Goal: Task Accomplishment & Management: Complete application form

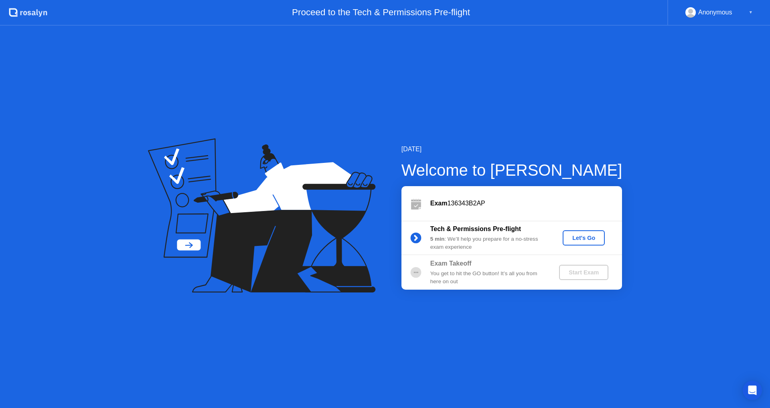
click at [587, 236] on div "Let's Go" at bounding box center [584, 238] width 36 height 6
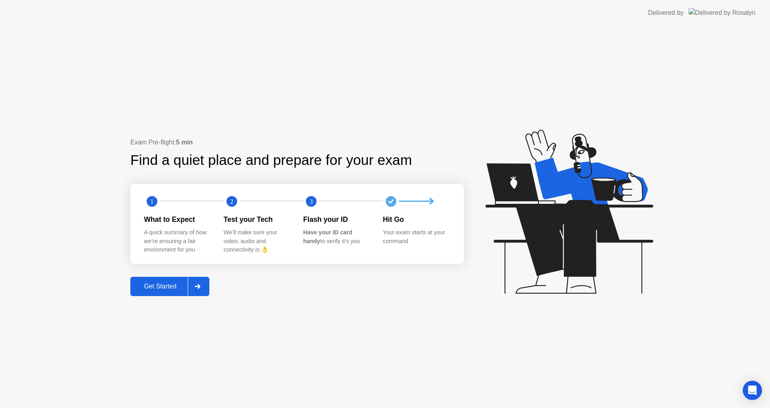
click at [169, 285] on div "Get Started" at bounding box center [160, 286] width 55 height 7
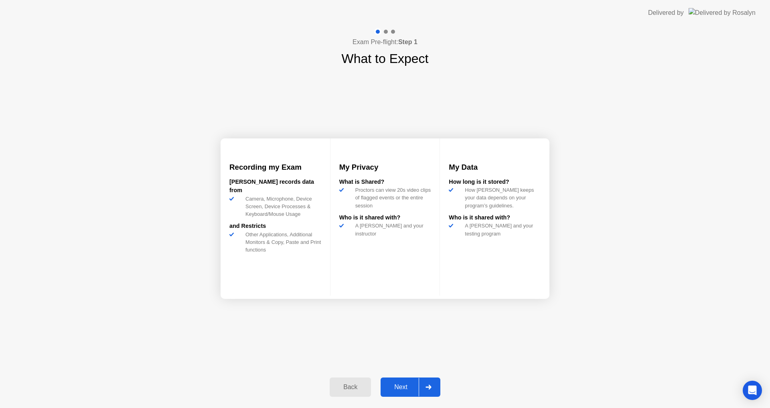
click at [394, 384] on div "Next" at bounding box center [401, 387] width 36 height 7
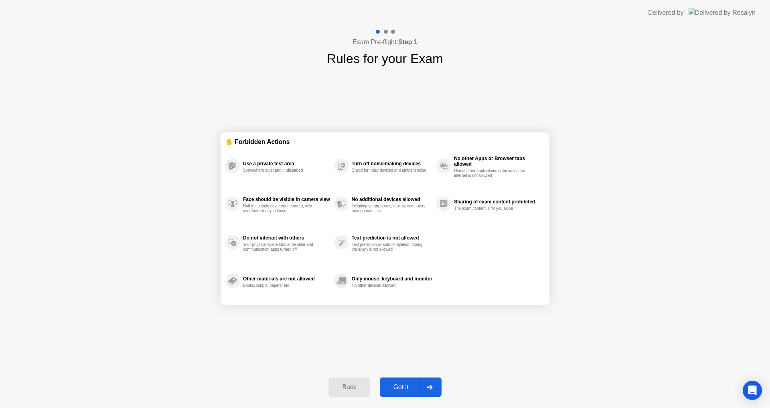
click at [406, 388] on div "Got it" at bounding box center [401, 387] width 38 height 7
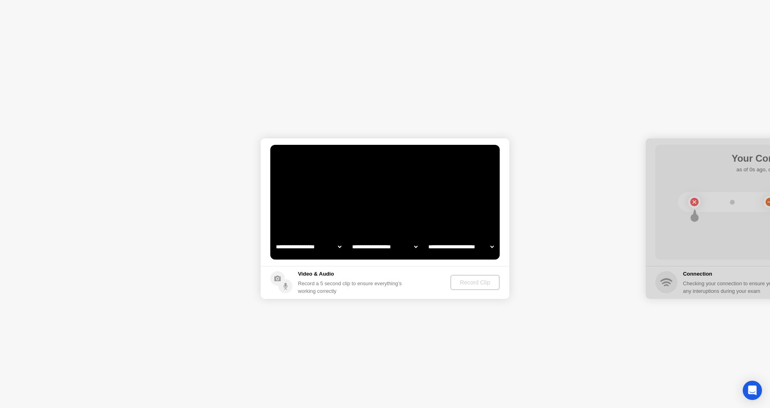
select select "**********"
select select "*******"
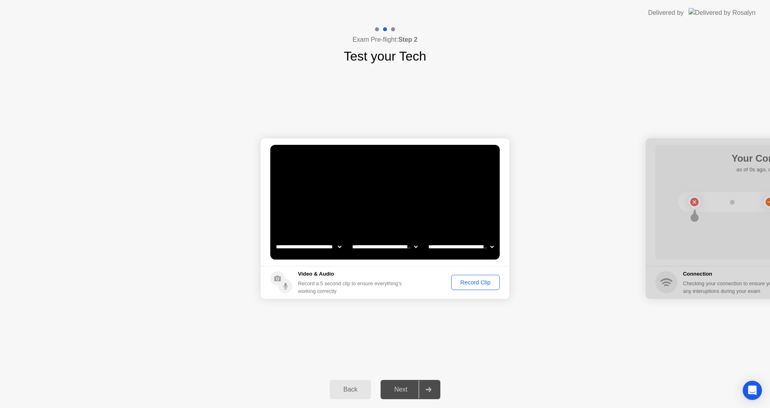
click at [467, 283] on div "Record Clip" at bounding box center [475, 282] width 43 height 6
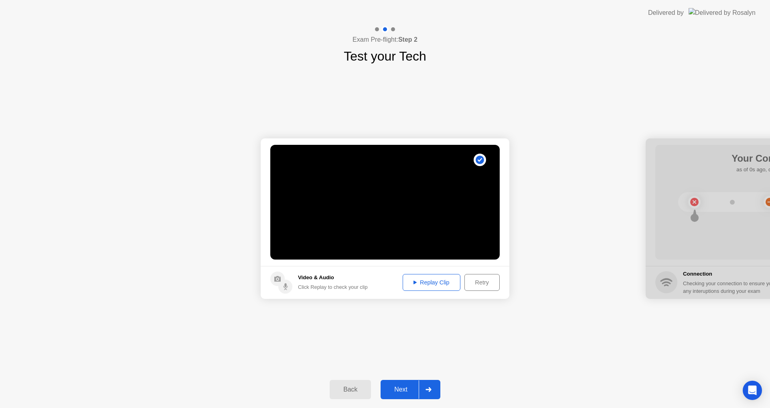
click at [414, 280] on div "Replay Clip" at bounding box center [432, 282] width 52 height 6
click at [404, 386] on div "Next" at bounding box center [401, 389] width 36 height 7
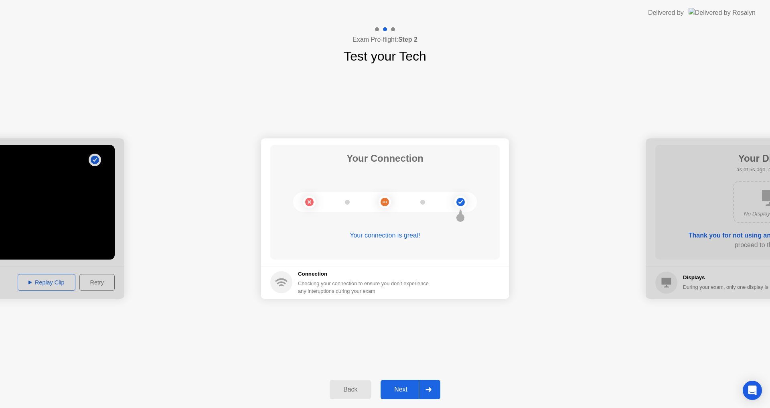
click at [402, 389] on div "Next" at bounding box center [401, 389] width 36 height 7
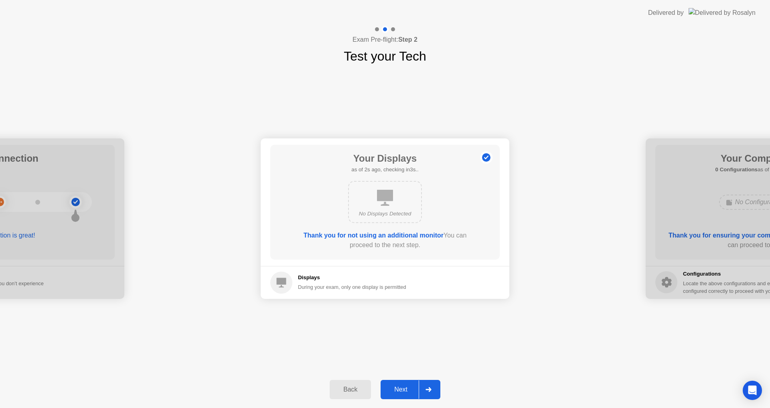
click at [402, 390] on div "Next" at bounding box center [401, 389] width 36 height 7
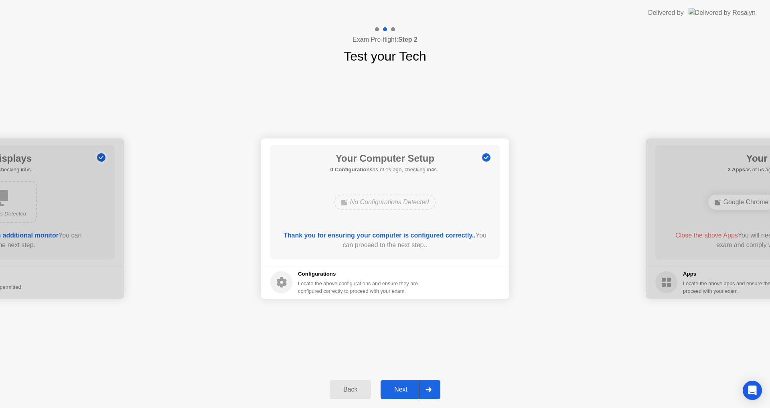
click at [402, 390] on div "Next" at bounding box center [401, 389] width 36 height 7
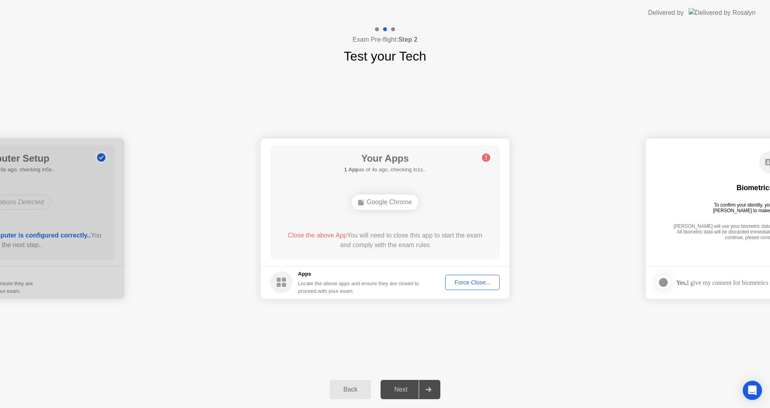
click at [397, 205] on div "Google Chrome" at bounding box center [385, 202] width 67 height 15
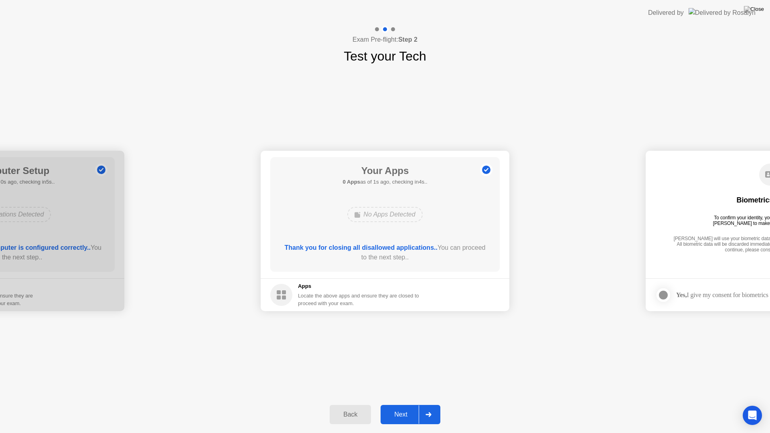
click at [406, 407] on button "Next" at bounding box center [411, 414] width 60 height 19
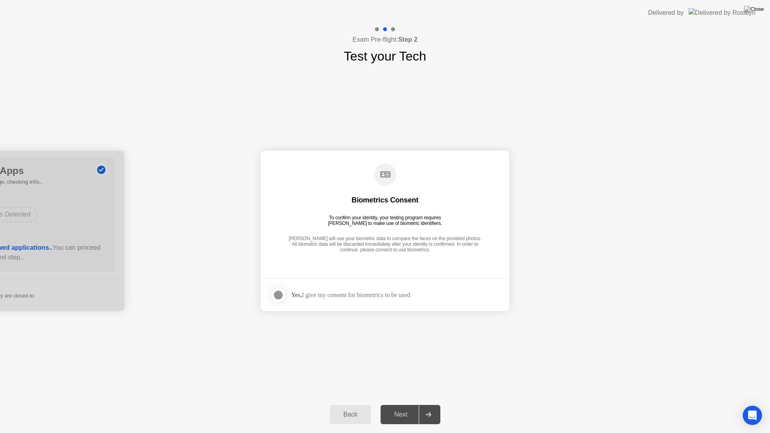
click at [280, 294] on div at bounding box center [279, 296] width 10 height 10
click at [394, 408] on div "Next" at bounding box center [401, 414] width 36 height 7
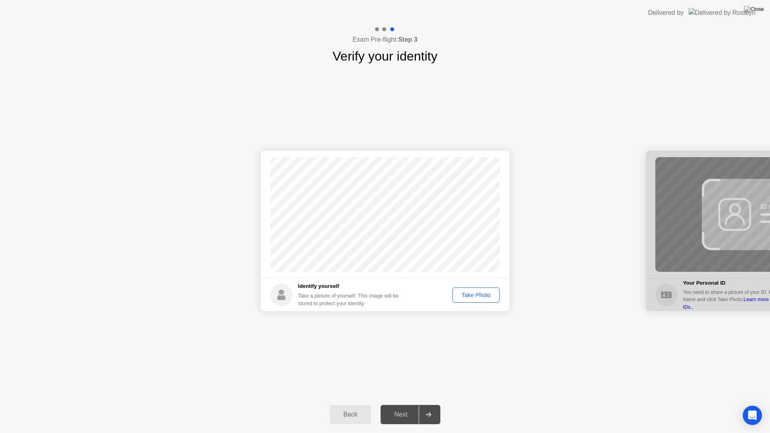
click at [477, 294] on div "Take Photo" at bounding box center [476, 295] width 42 height 6
click at [396, 408] on div "Next" at bounding box center [401, 414] width 36 height 7
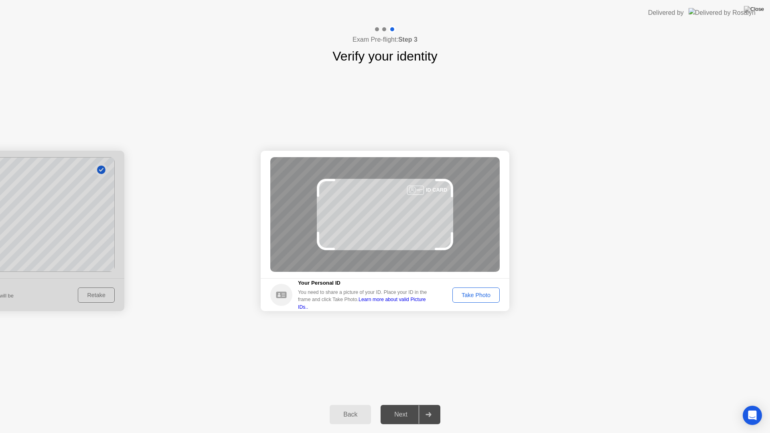
click at [470, 293] on div "Take Photo" at bounding box center [476, 295] width 42 height 6
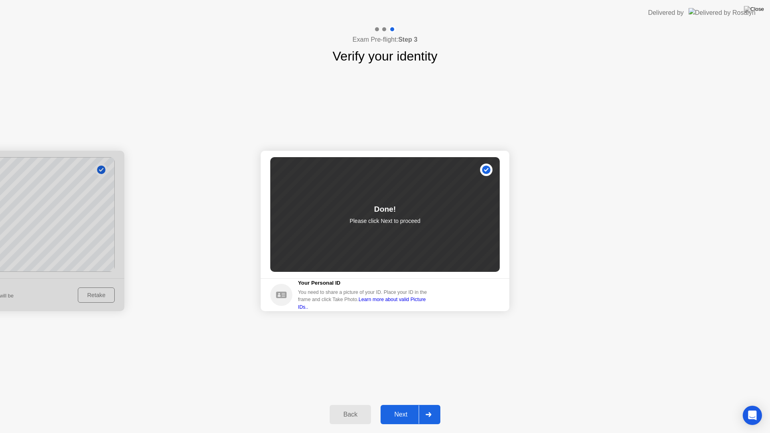
click at [404, 408] on div "Next" at bounding box center [401, 414] width 36 height 7
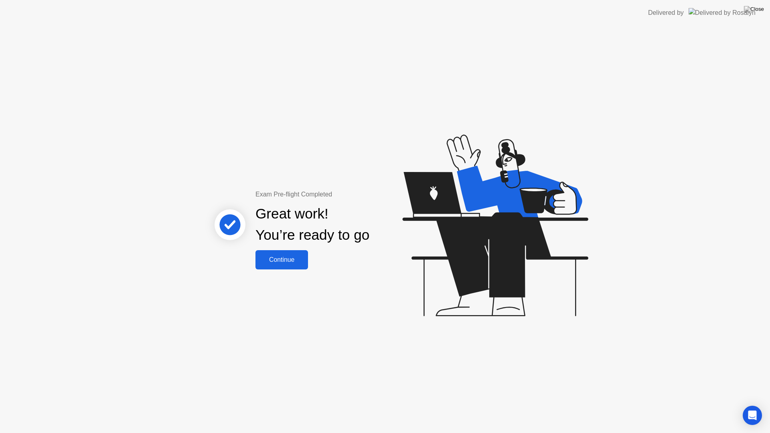
click at [293, 256] on div "Continue" at bounding box center [282, 259] width 48 height 7
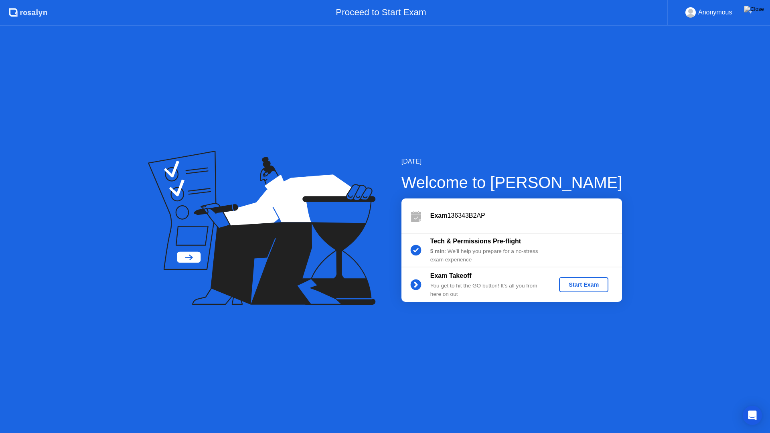
click at [585, 282] on div "Start Exam" at bounding box center [584, 285] width 43 height 6
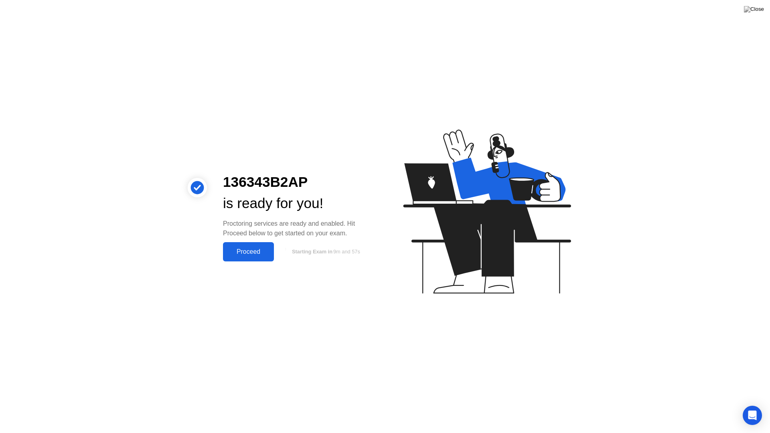
click at [256, 249] on div "Proceed" at bounding box center [249, 251] width 46 height 7
